Goal: Task Accomplishment & Management: Complete application form

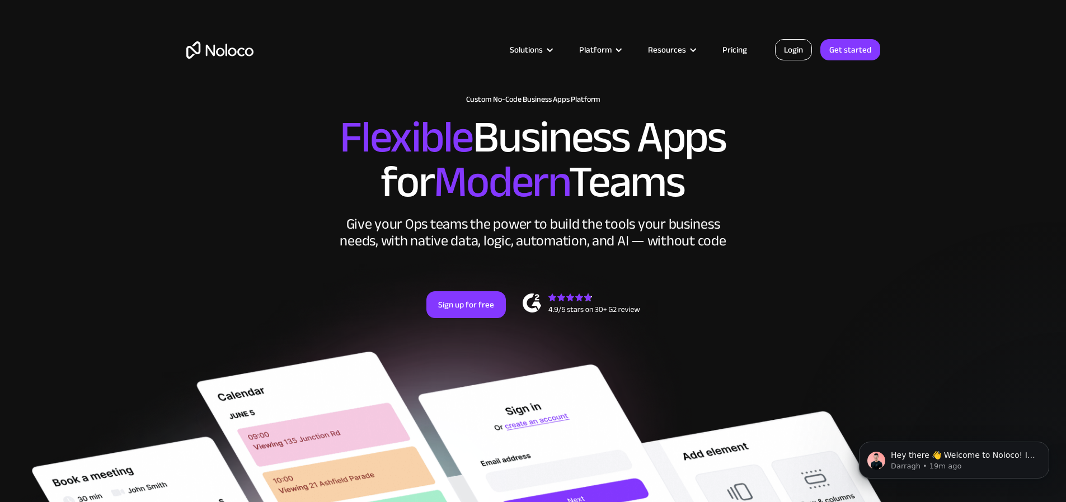
click at [794, 46] on link "Login" at bounding box center [793, 49] width 37 height 21
click at [797, 49] on link "Login" at bounding box center [793, 49] width 37 height 21
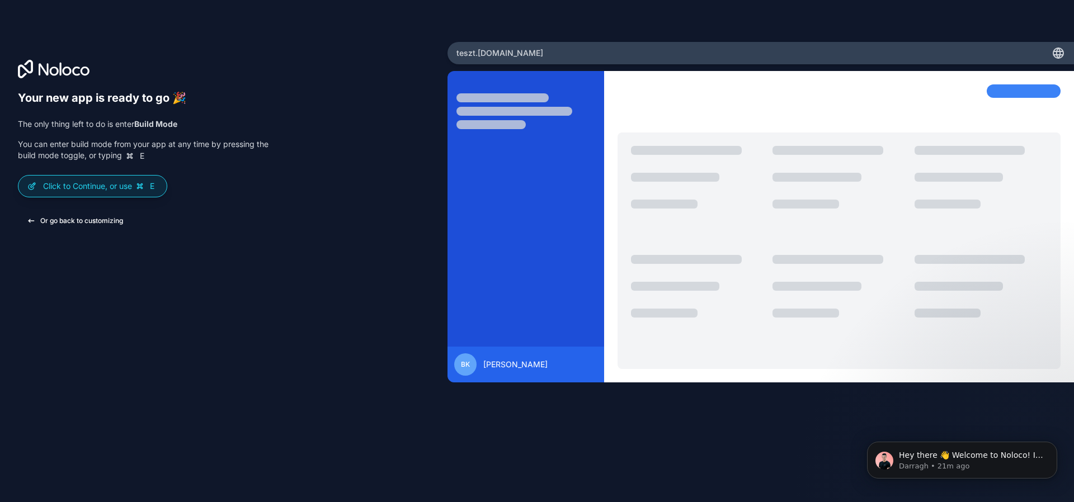
click at [74, 217] on button "Or go back to customizing" at bounding box center [75, 221] width 114 height 20
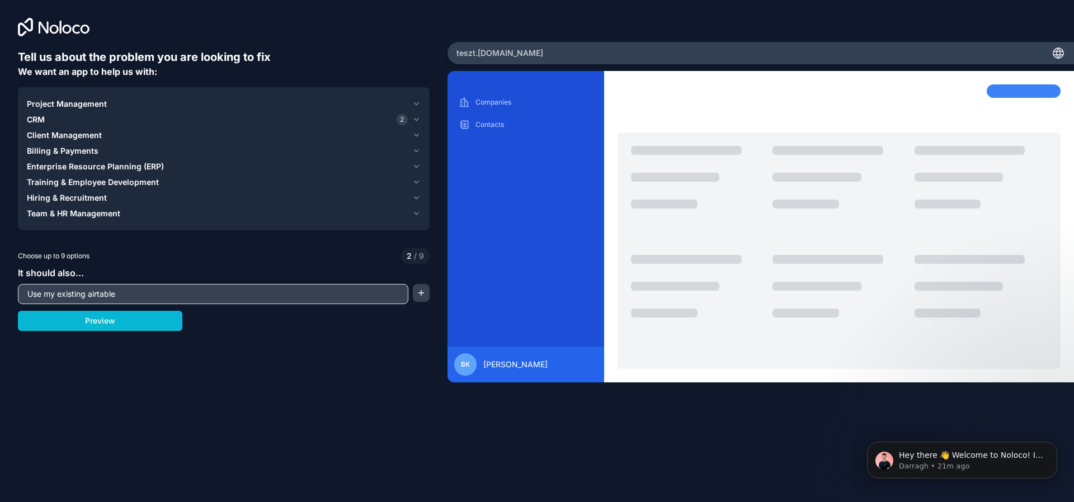
click at [29, 31] on icon at bounding box center [25, 27] width 15 height 18
click at [413, 121] on icon "button" at bounding box center [416, 119] width 8 height 9
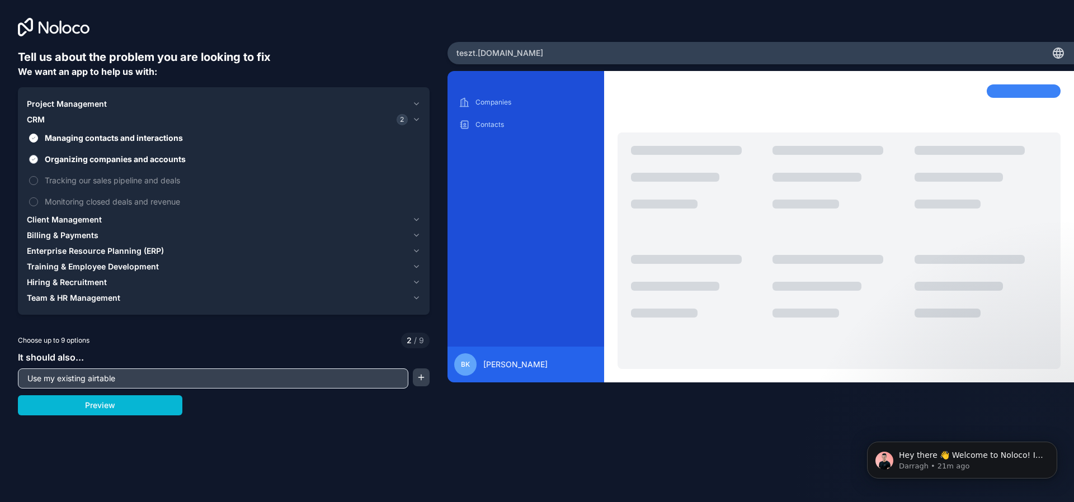
click at [45, 159] on span "Organizing companies and accounts" at bounding box center [232, 159] width 374 height 12
click at [38, 159] on button "Organizing companies and accounts" at bounding box center [33, 159] width 9 height 9
click at [39, 142] on label "Managing contacts and interactions" at bounding box center [224, 138] width 394 height 21
click at [38, 142] on button "Managing contacts and interactions" at bounding box center [33, 138] width 9 height 9
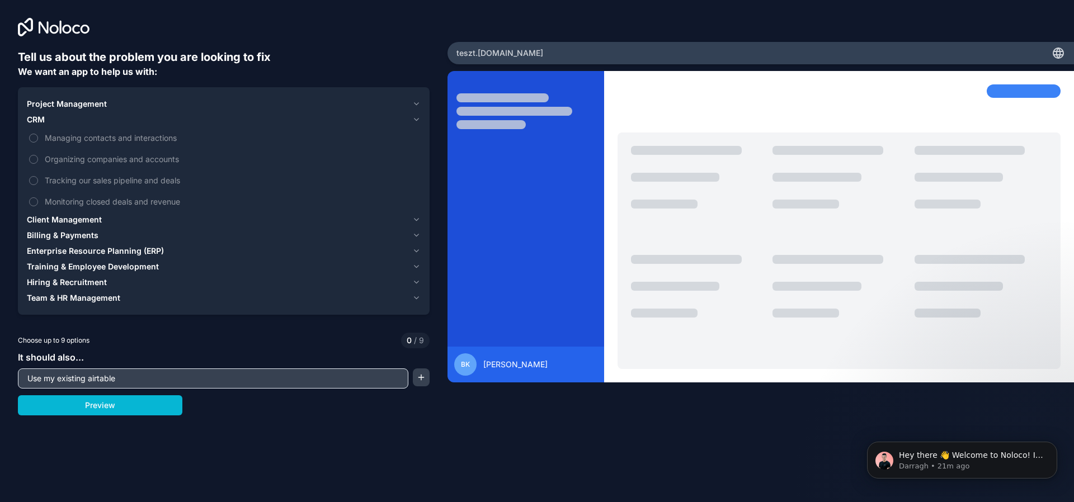
click at [449, 413] on div "BK Balázs Kiss" at bounding box center [761, 265] width 627 height 389
click at [1024, 93] on div at bounding box center [1024, 90] width 74 height 13
click at [354, 14] on div "Tell us about the problem you are looking to fix We want an app to help us with…" at bounding box center [224, 209] width 448 height 418
click at [157, 415] on button "Preview" at bounding box center [100, 406] width 164 height 20
click at [1056, 447] on icon "Dismiss notification" at bounding box center [1054, 445] width 6 height 6
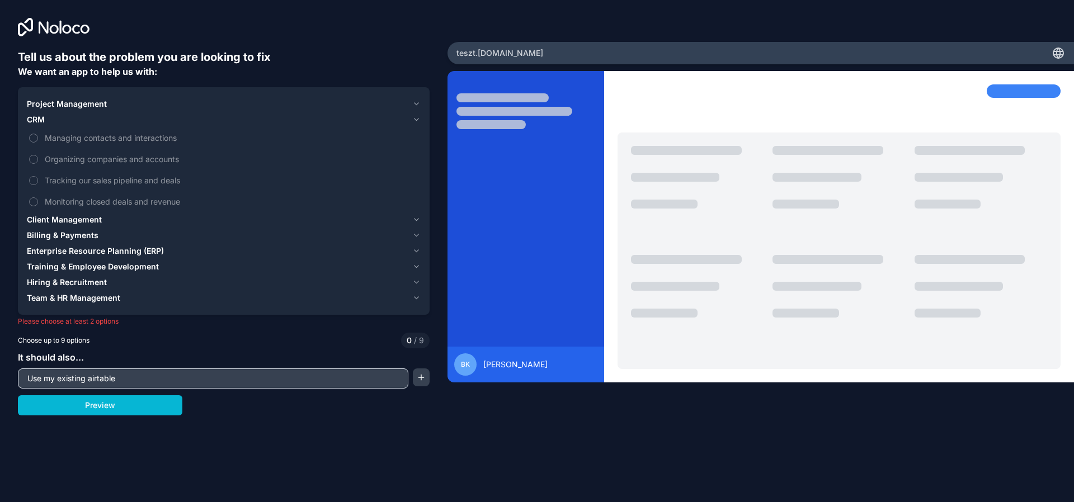
click at [463, 369] on span "BK" at bounding box center [465, 364] width 9 height 9
click at [497, 365] on span "Balázs Kiss" at bounding box center [515, 364] width 64 height 11
click at [488, 350] on div "BK Balázs Kiss" at bounding box center [526, 365] width 157 height 36
click at [510, 373] on div "BK Balázs Kiss" at bounding box center [525, 365] width 143 height 22
click at [500, 366] on span "Balázs Kiss" at bounding box center [515, 364] width 64 height 11
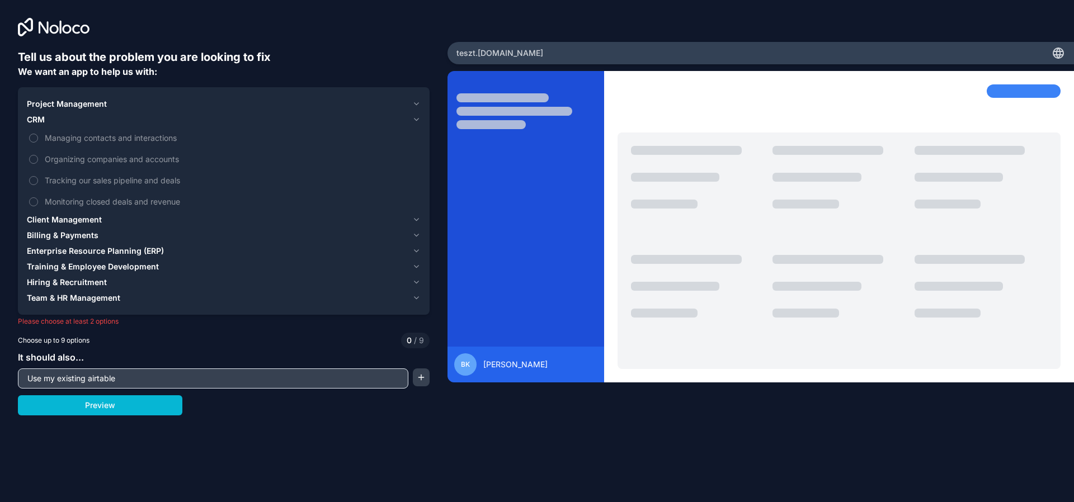
click at [467, 363] on span "BK" at bounding box center [465, 364] width 9 height 9
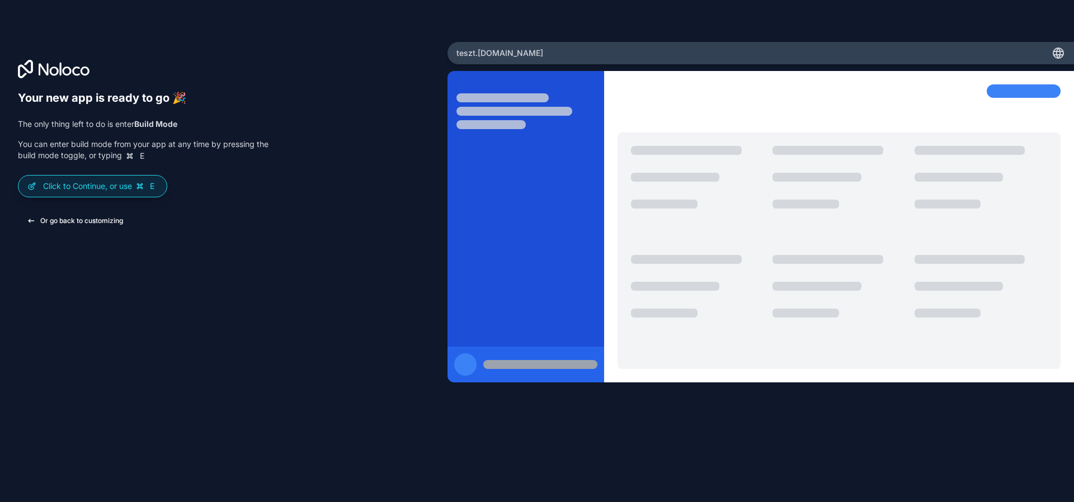
click at [83, 218] on button "Or go back to customizing" at bounding box center [75, 221] width 114 height 20
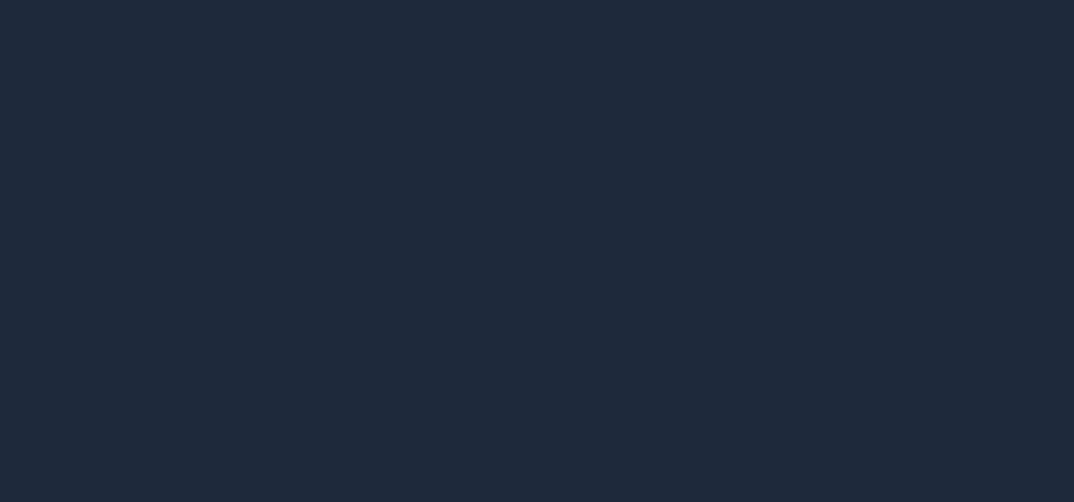
click at [399, 83] on div at bounding box center [537, 251] width 1074 height 502
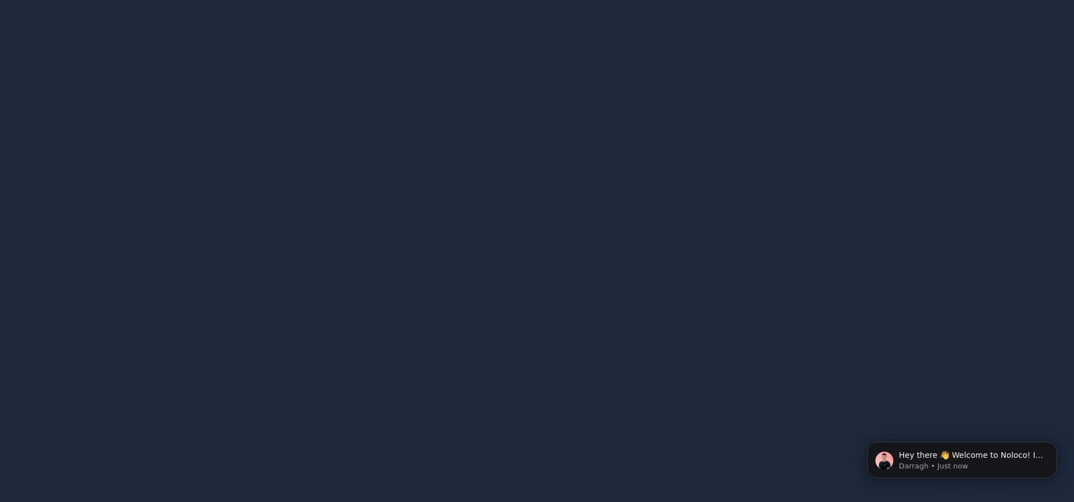
click at [650, 55] on div at bounding box center [537, 251] width 1074 height 502
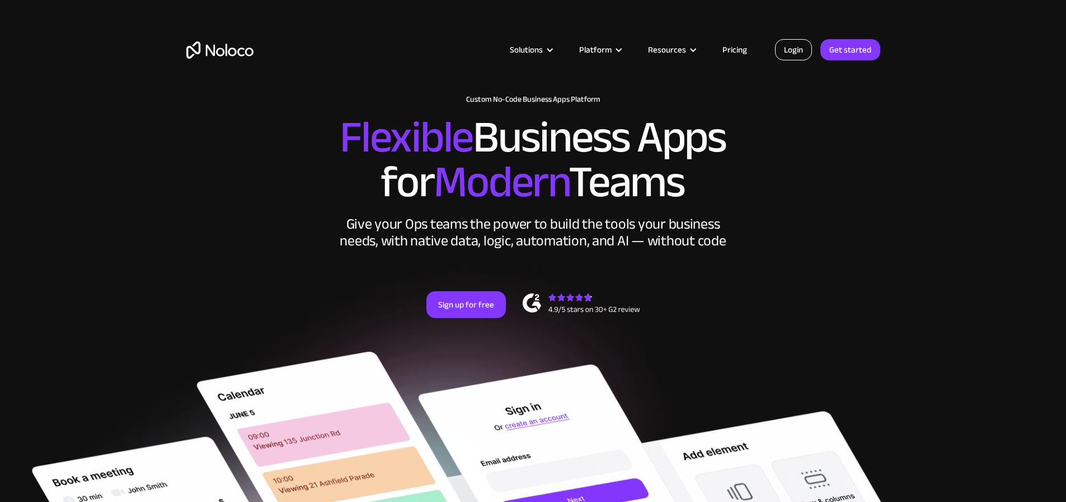
click at [787, 54] on link "Login" at bounding box center [793, 49] width 37 height 21
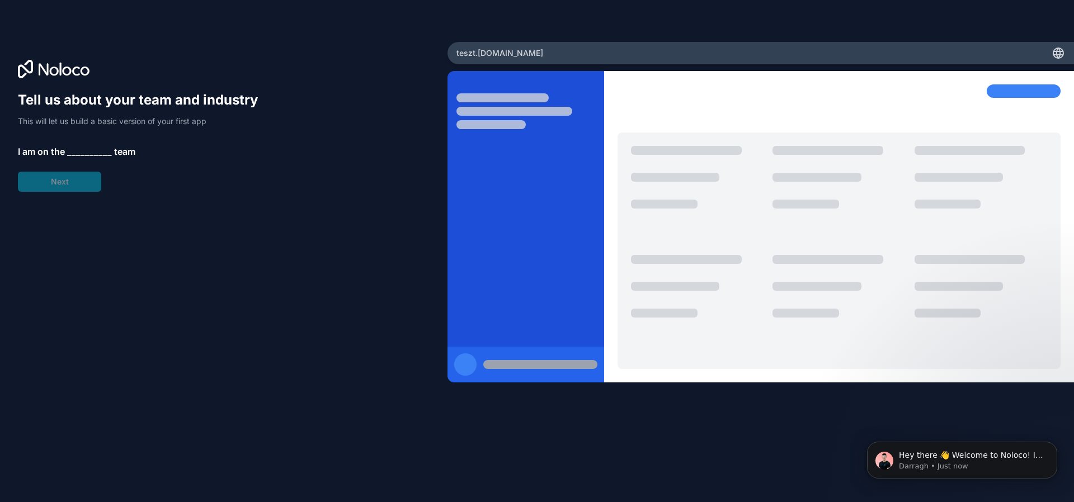
click at [91, 148] on span "__________" at bounding box center [89, 151] width 45 height 13
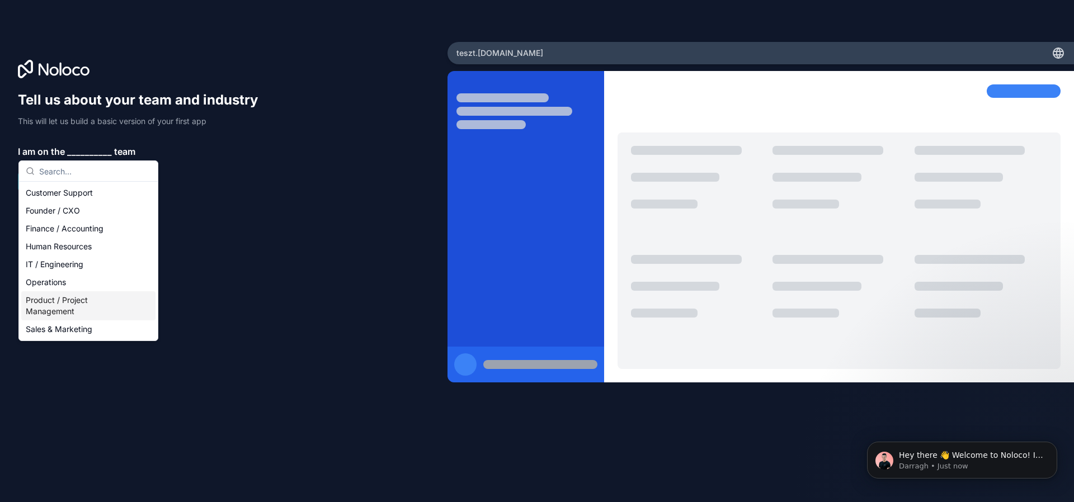
click at [225, 244] on div "Tell us about your team and industry This will let us build a basic version of …" at bounding box center [224, 266] width 412 height 351
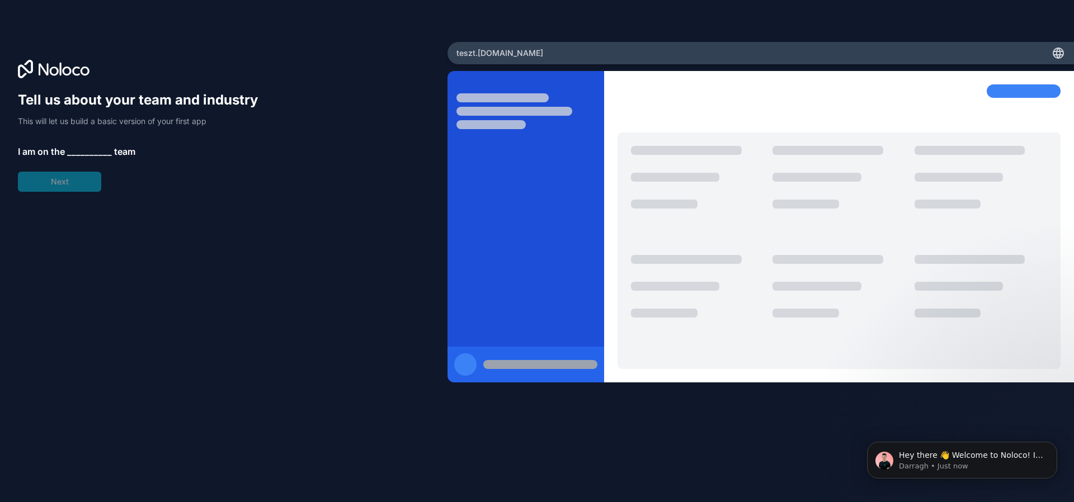
click at [474, 55] on span "teszt .[DOMAIN_NAME]" at bounding box center [500, 53] width 87 height 11
